Goal: Transaction & Acquisition: Purchase product/service

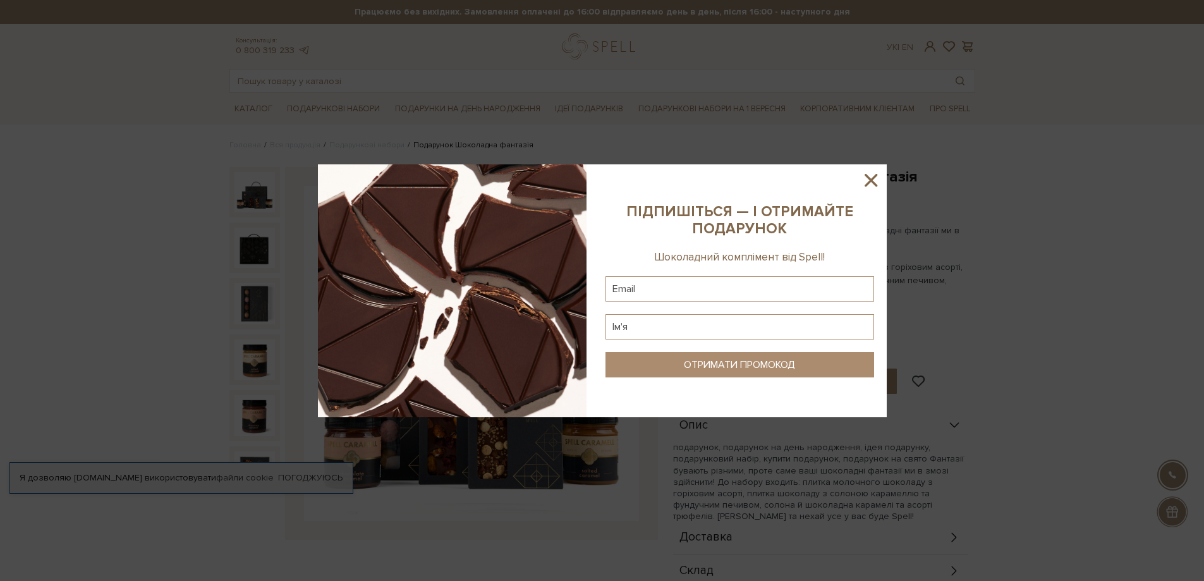
click at [874, 184] on icon at bounding box center [871, 180] width 13 height 13
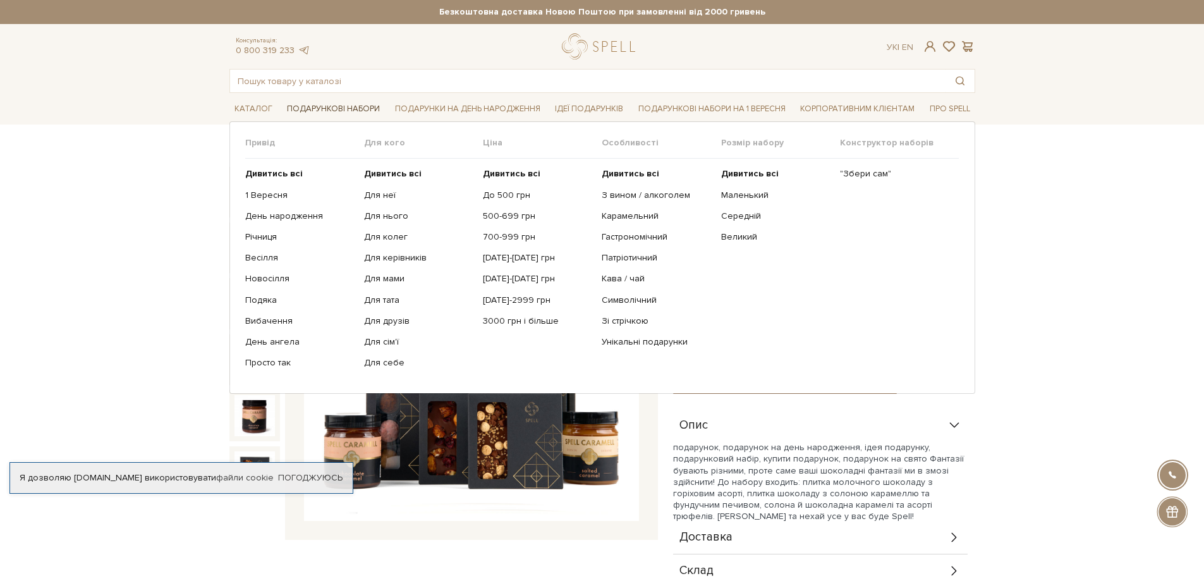
click at [332, 105] on link "Подарункові набори" at bounding box center [333, 109] width 103 height 20
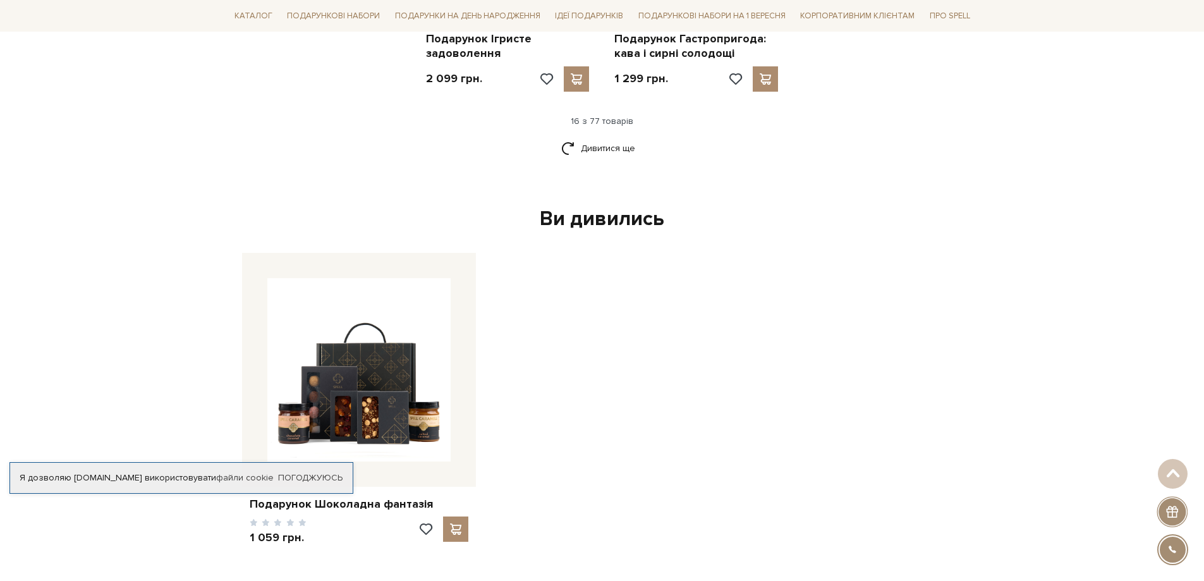
scroll to position [1833, 0]
